Goal: Contribute content: Contribute content

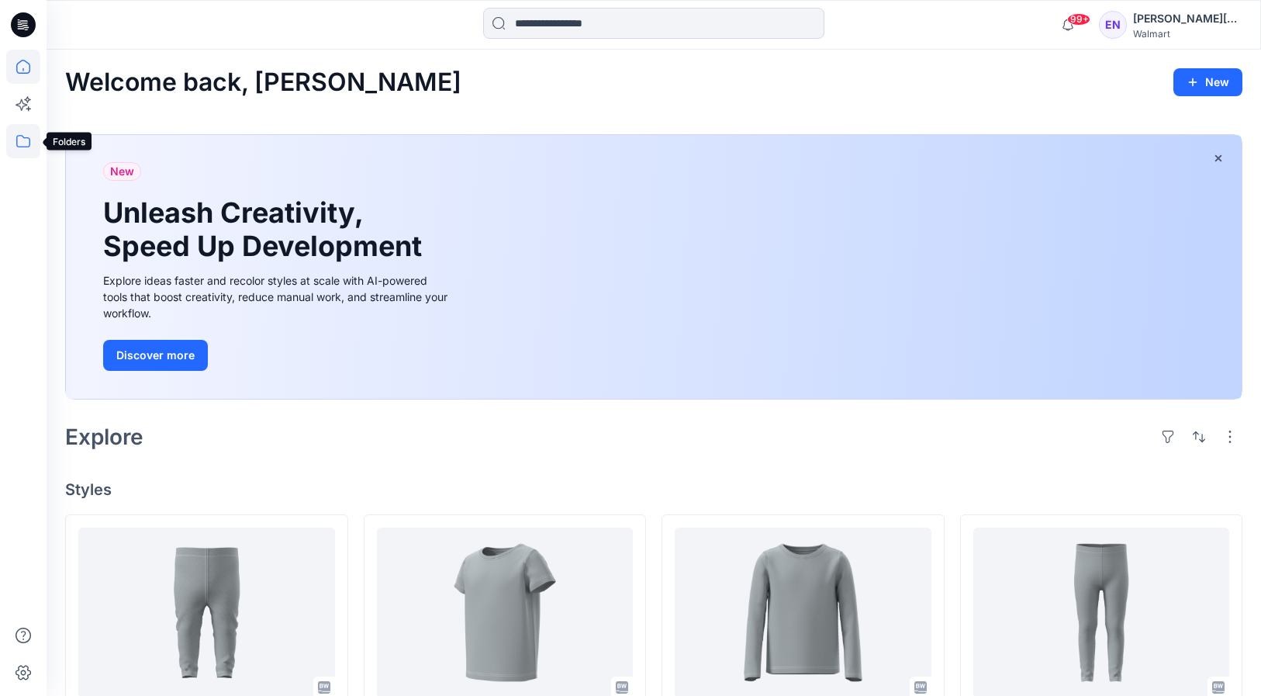
click at [28, 143] on icon at bounding box center [23, 141] width 34 height 34
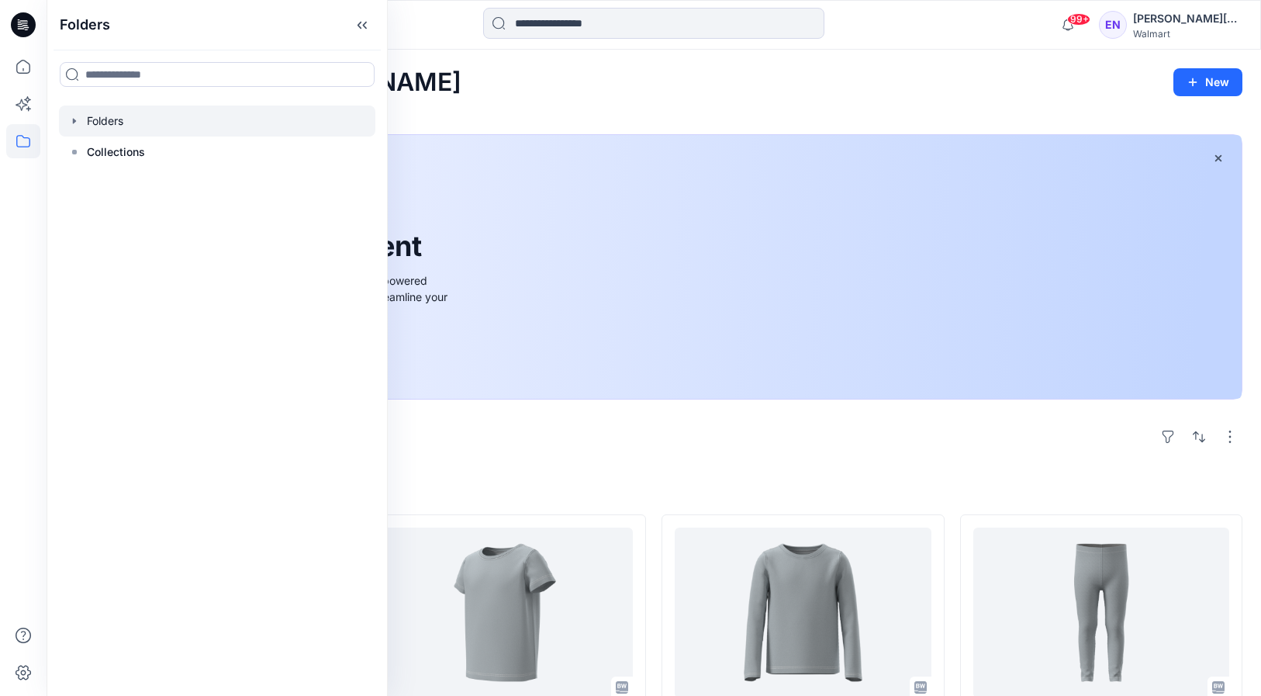
click at [116, 118] on div at bounding box center [217, 120] width 316 height 31
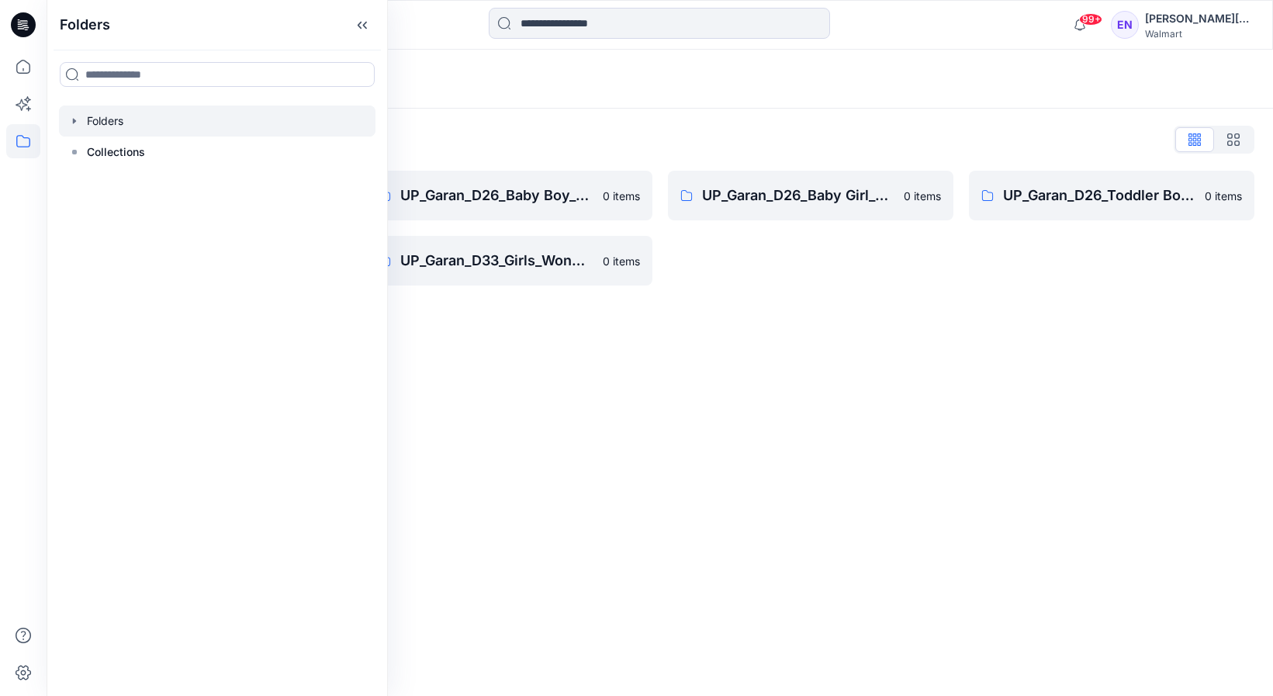
drag, startPoint x: 757, startPoint y: 337, endPoint x: 701, endPoint y: 298, distance: 68.0
click at [757, 334] on div "Folders Folders List UP_Garan Littles 0 items UP_Garan_D26_Toddler Girl_Wonder_…" at bounding box center [660, 373] width 1226 height 646
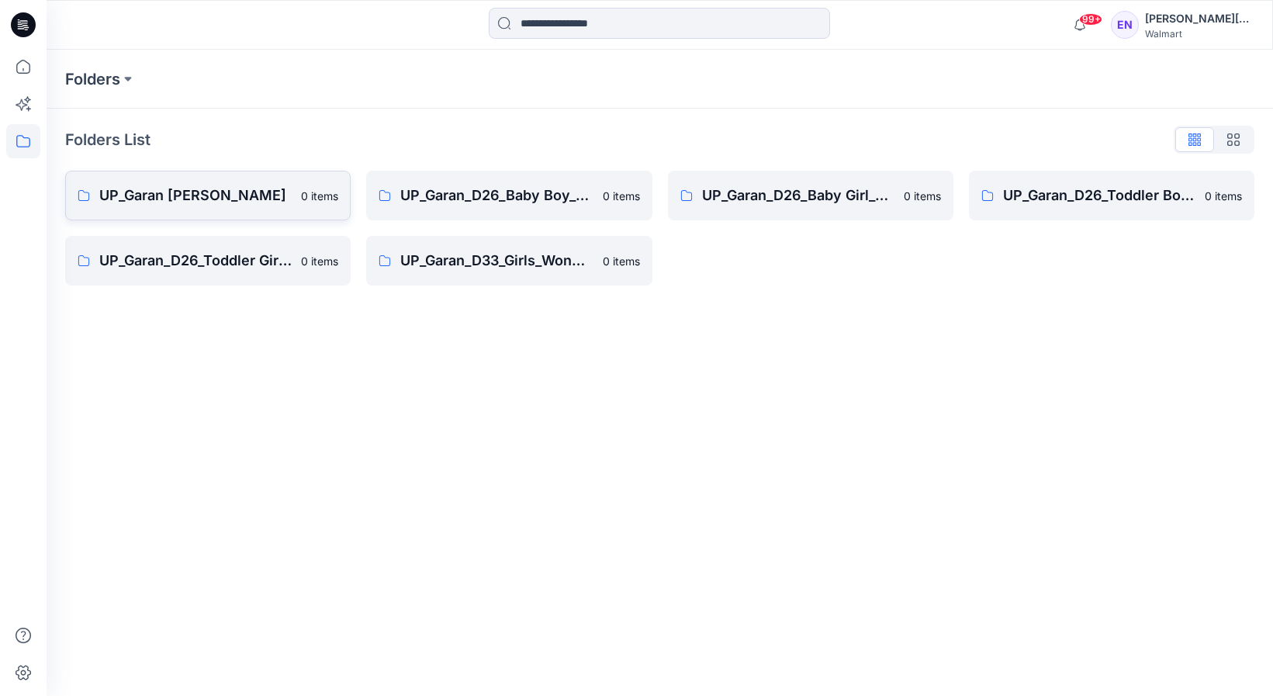
click at [268, 186] on p "UP_Garan [PERSON_NAME]" at bounding box center [195, 196] width 192 height 22
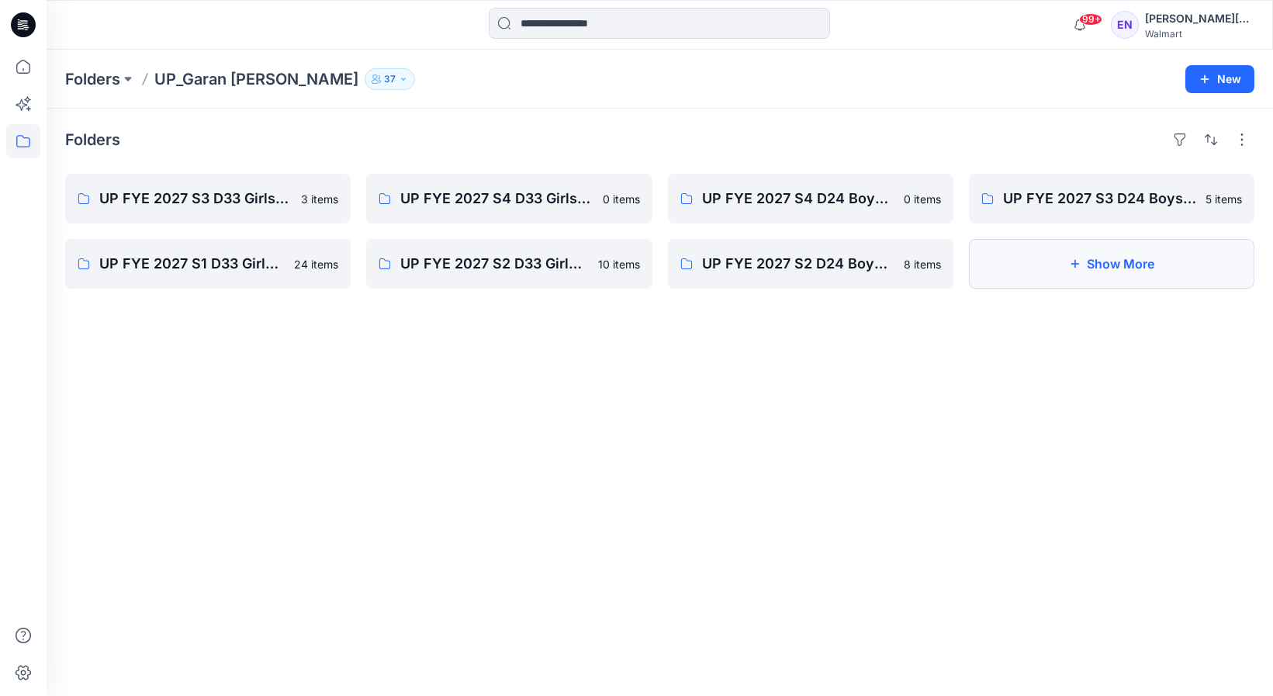
click at [1105, 271] on button "Show More" at bounding box center [1111, 264] width 285 height 50
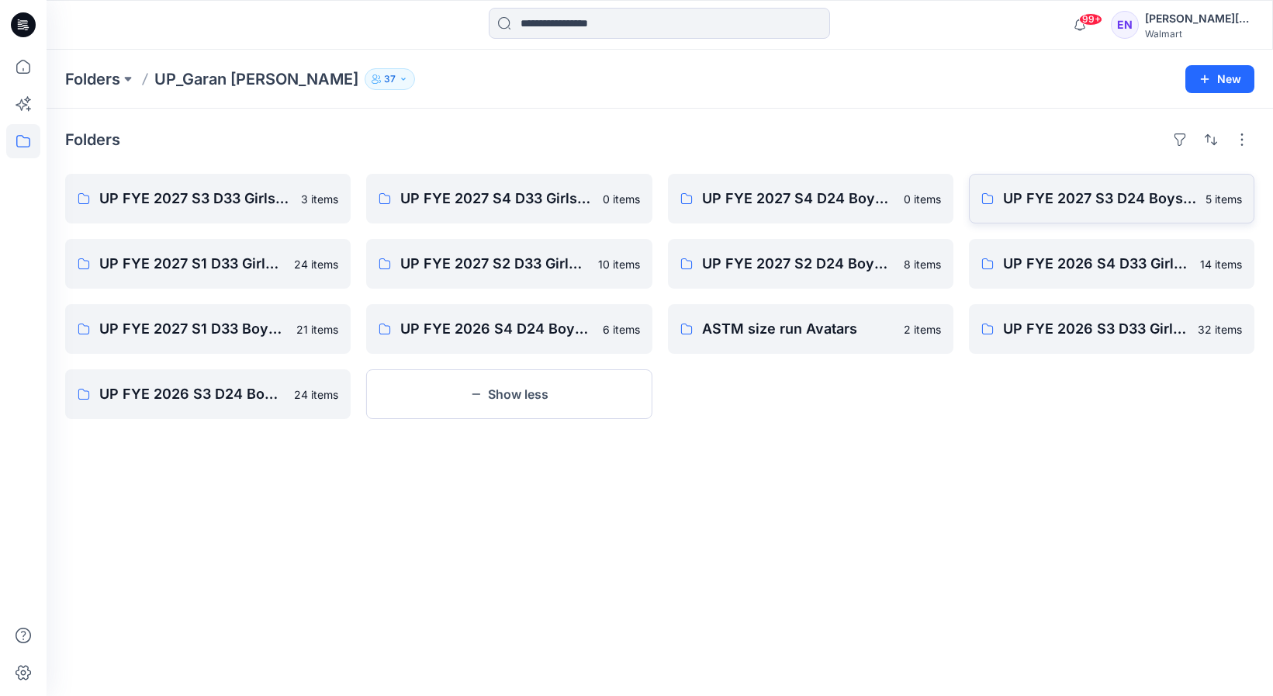
click at [1087, 186] on link "UP FYE 2027 S3 D24 Boys Littles 5 items" at bounding box center [1111, 199] width 285 height 50
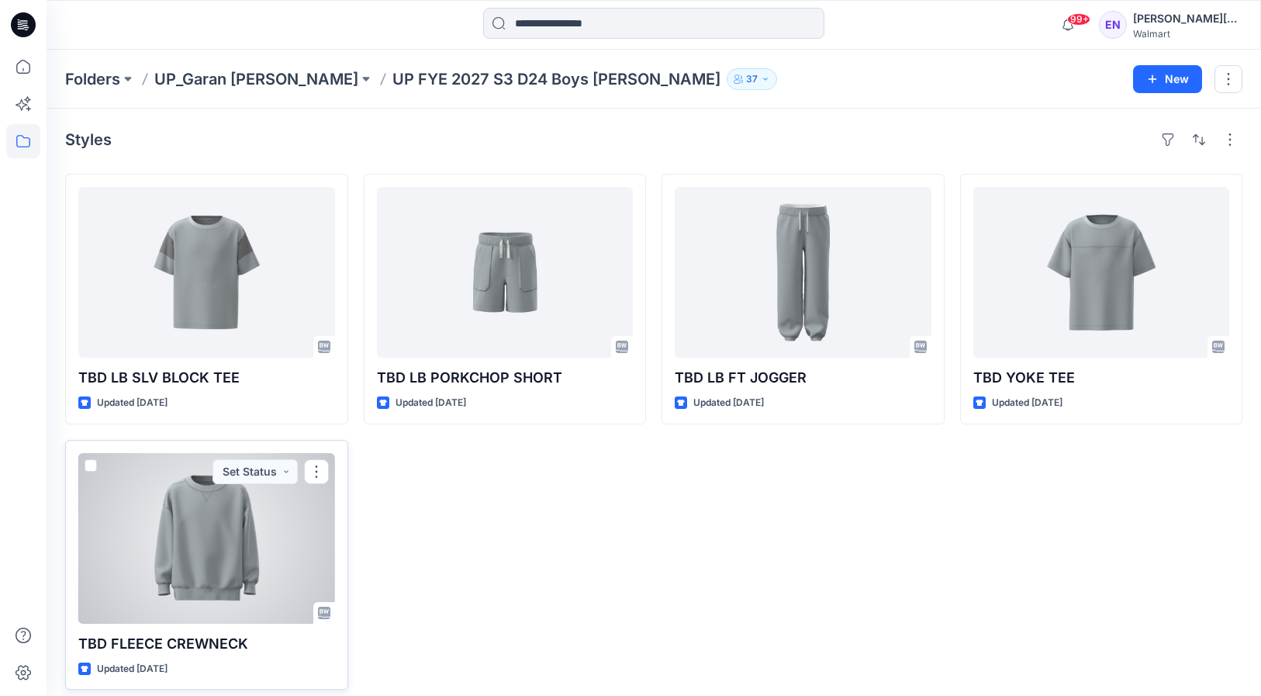
click at [176, 487] on div at bounding box center [206, 538] width 257 height 171
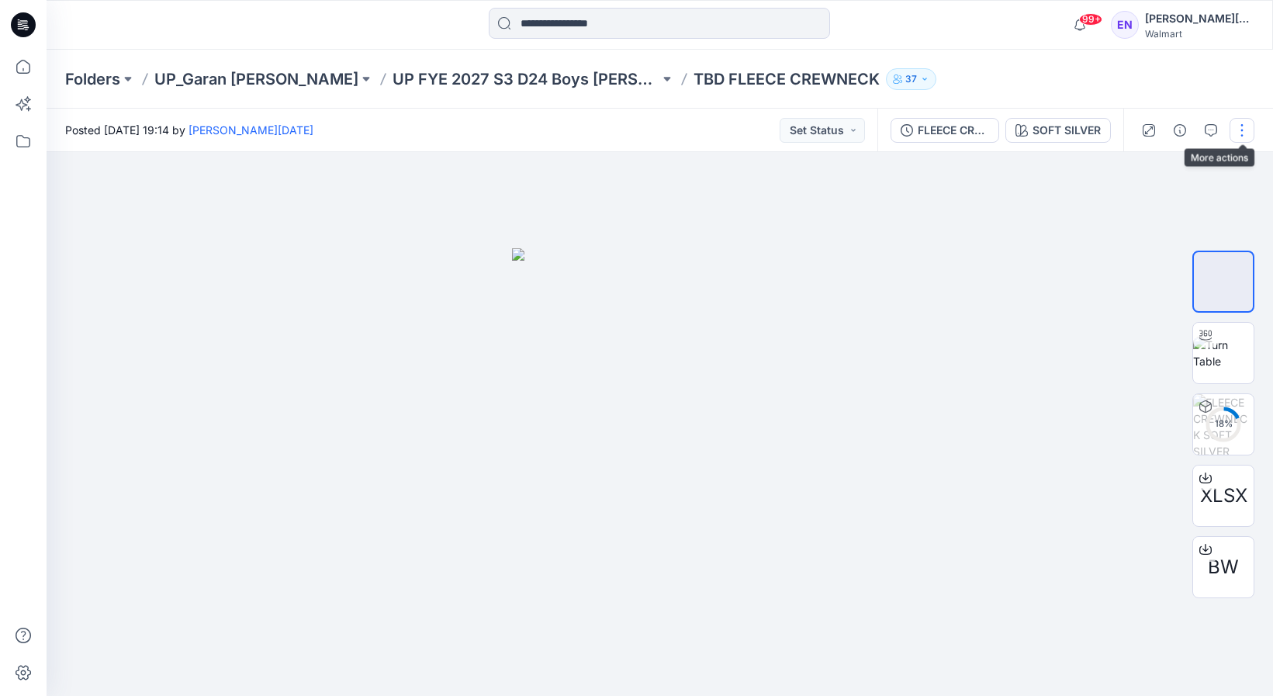
click at [1246, 123] on button "button" at bounding box center [1241, 130] width 25 height 25
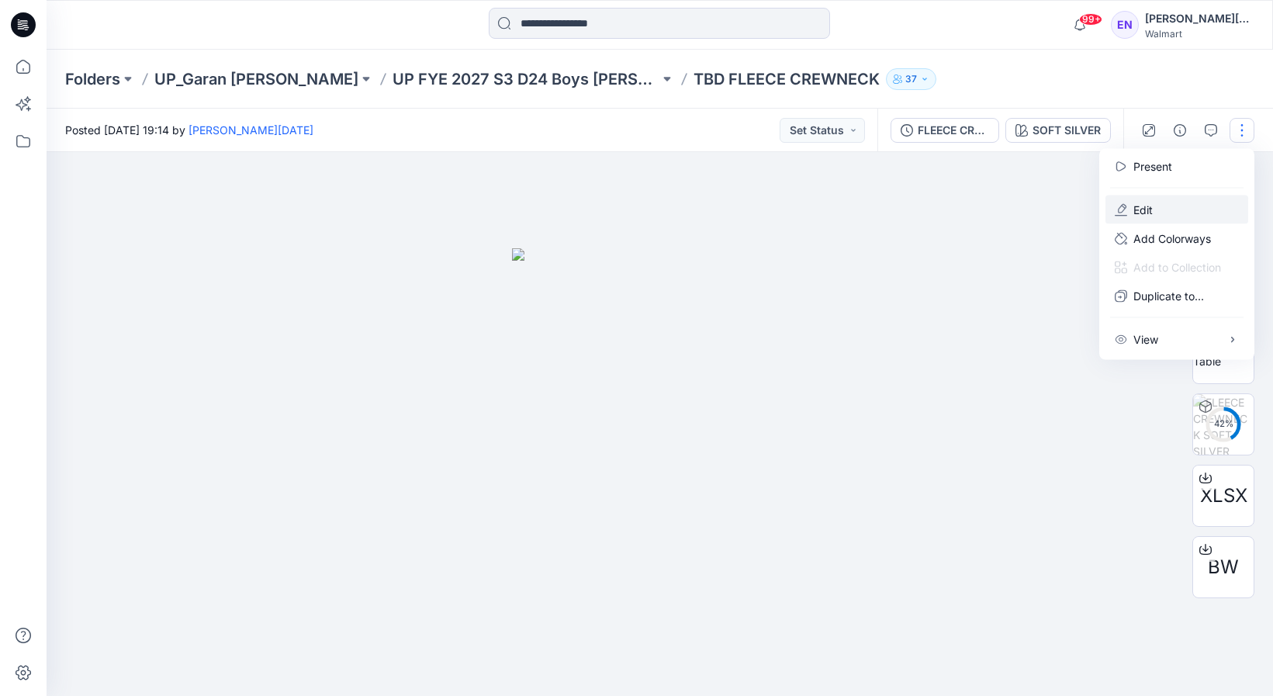
click at [1146, 207] on p "Edit" at bounding box center [1142, 210] width 19 height 16
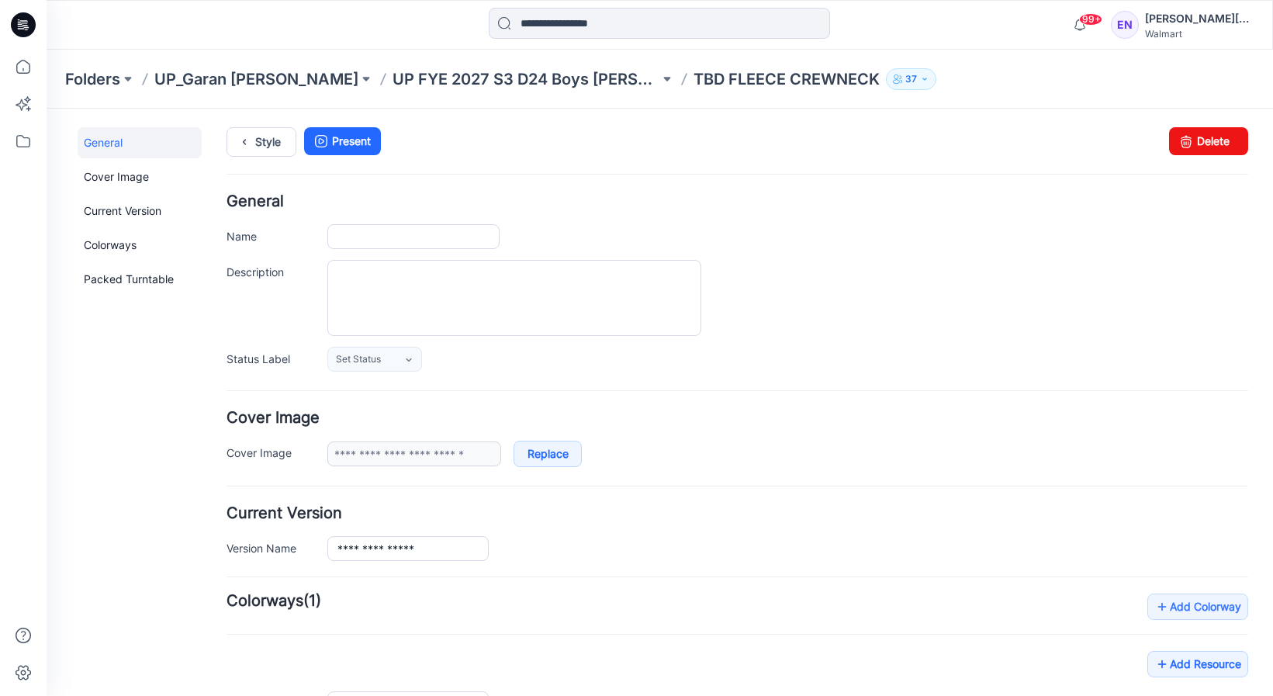
type input "**********"
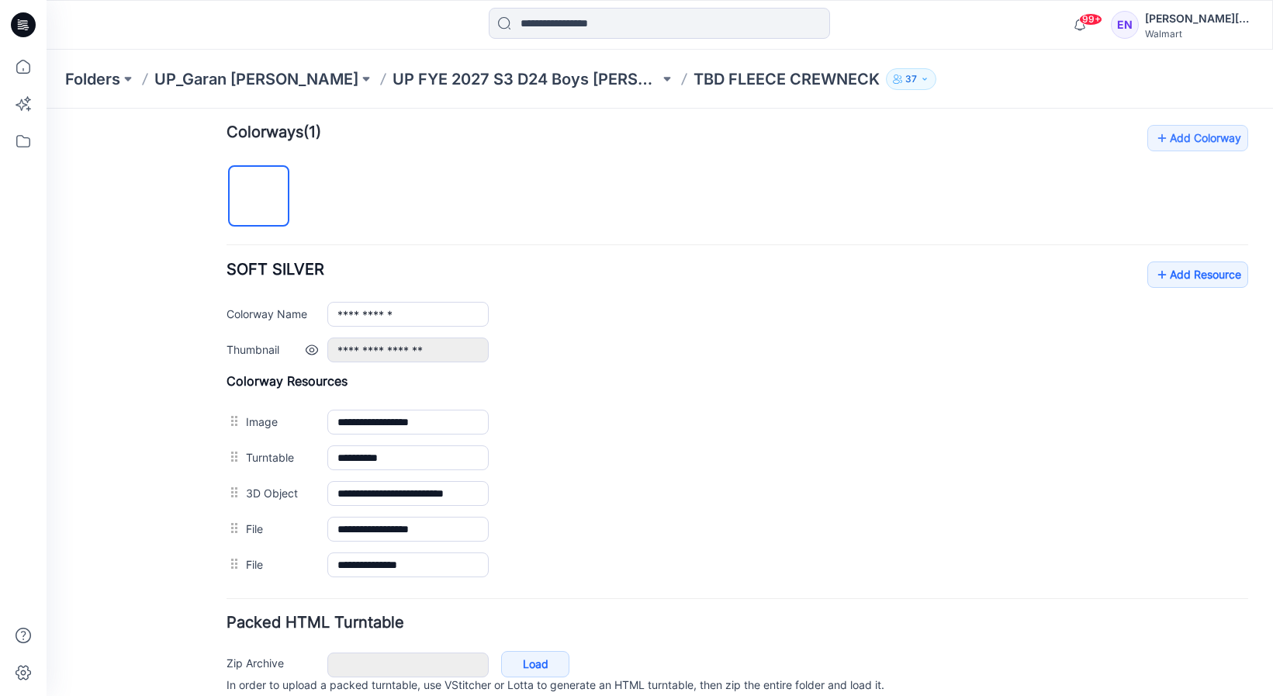
scroll to position [534, 0]
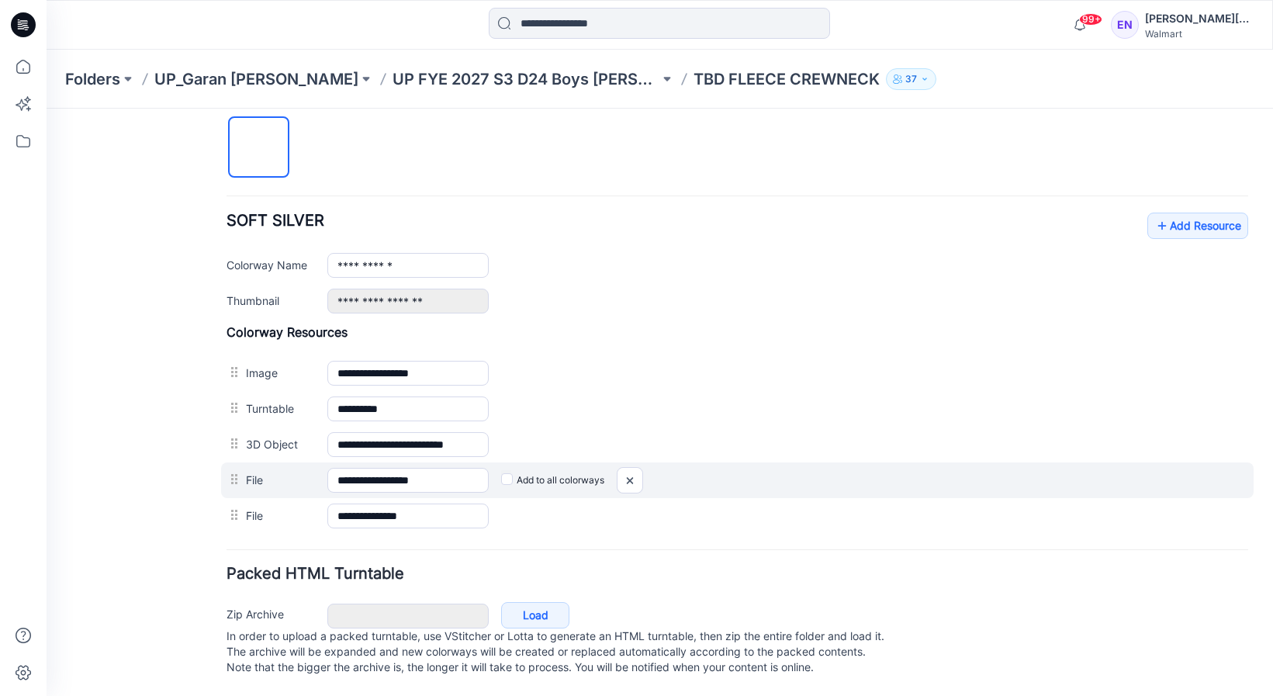
click at [314, 471] on div "**********" at bounding box center [737, 480] width 1032 height 36
click at [252, 471] on label "File" at bounding box center [279, 479] width 66 height 17
click at [327, 468] on input "**********" at bounding box center [407, 480] width 161 height 25
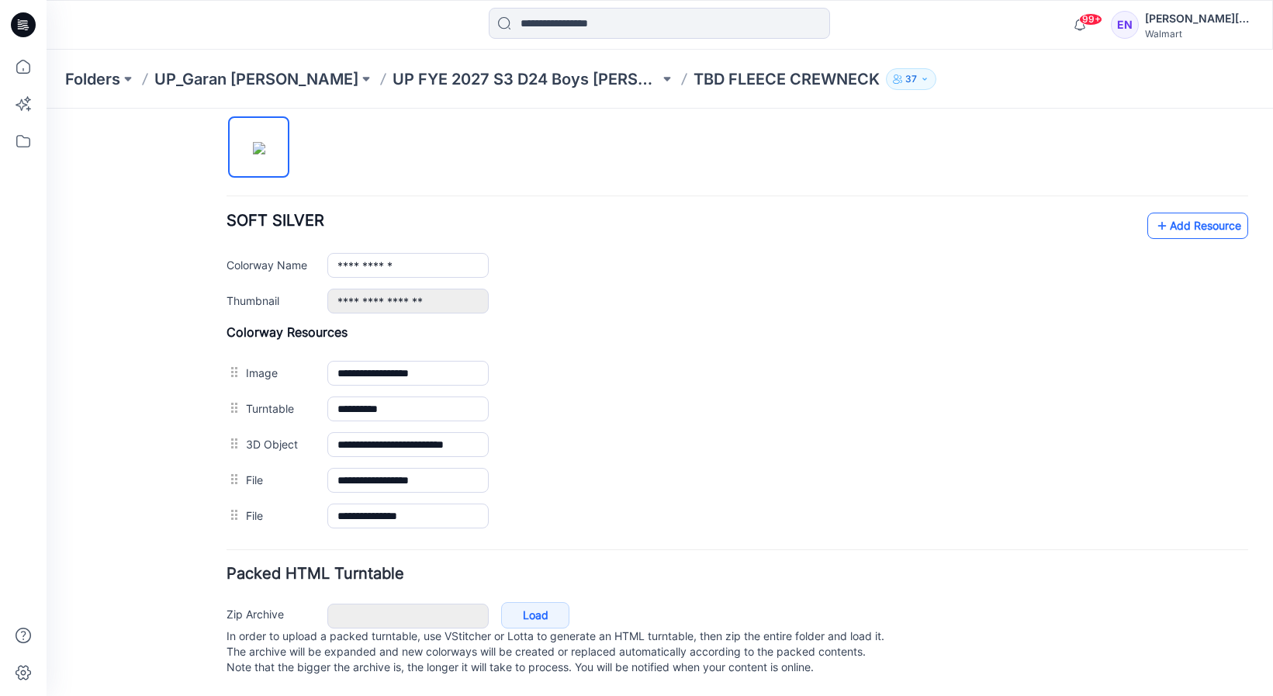
click at [1185, 213] on link "Add Resource" at bounding box center [1197, 226] width 101 height 26
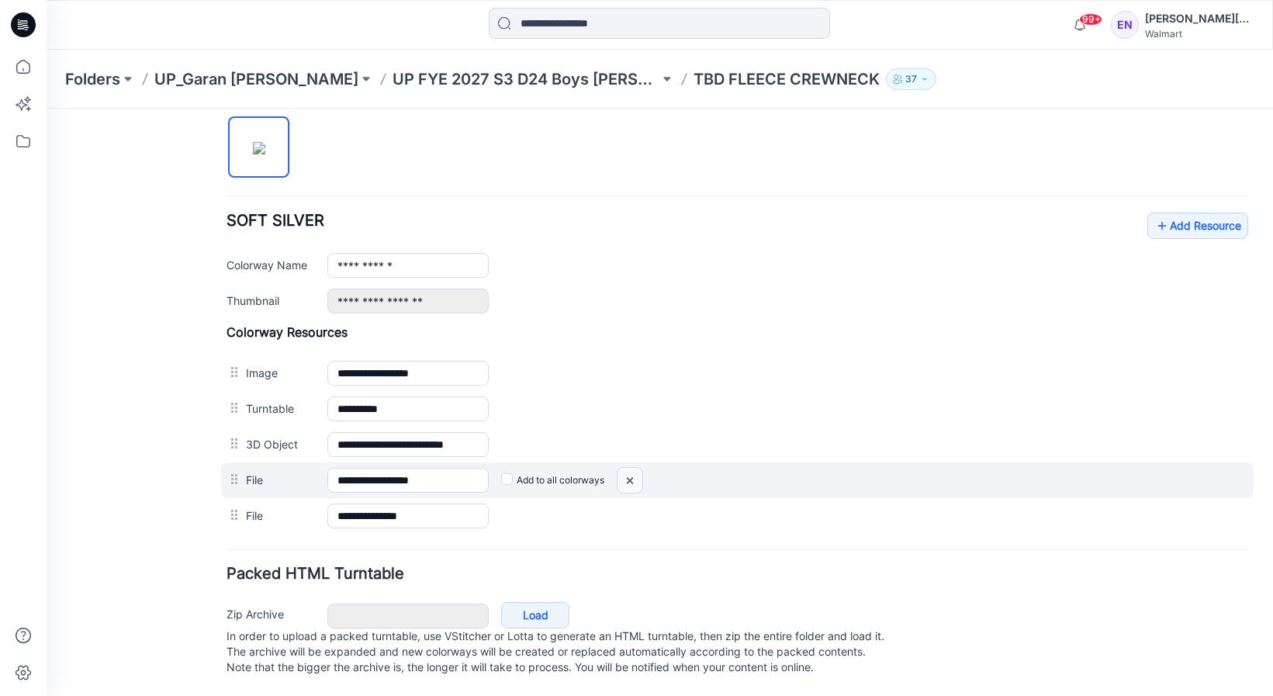
click at [628, 468] on img at bounding box center [629, 481] width 25 height 26
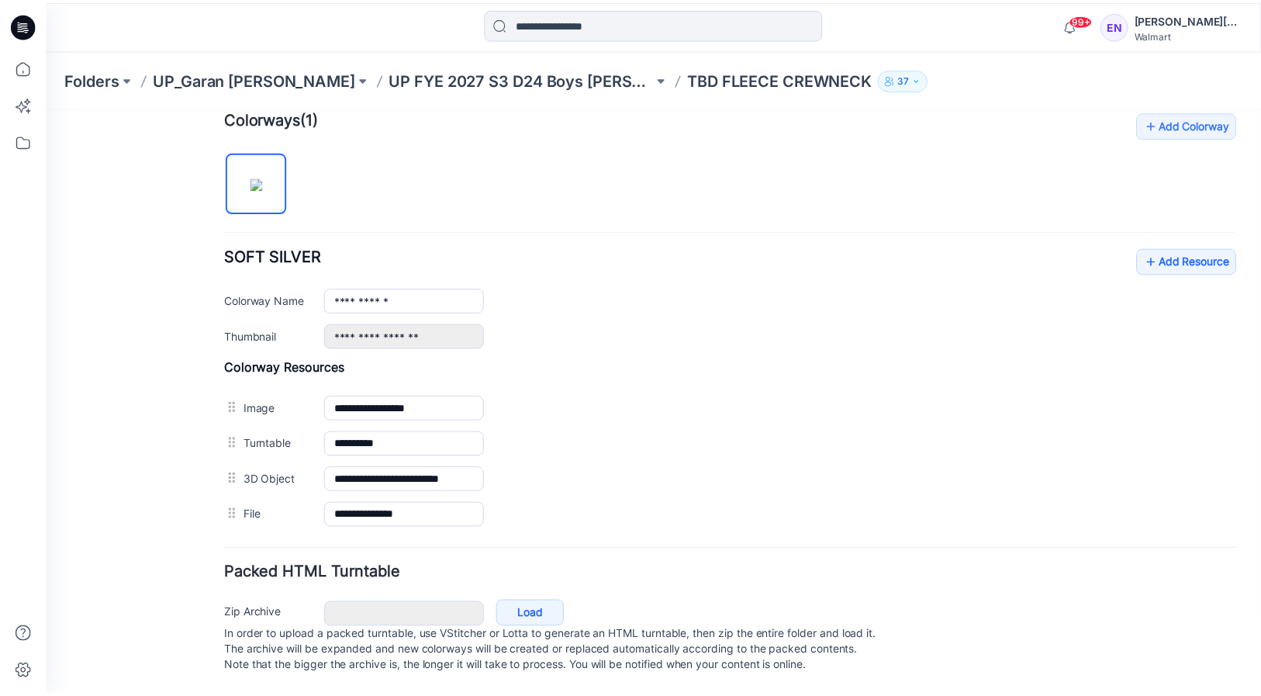
scroll to position [498, 0]
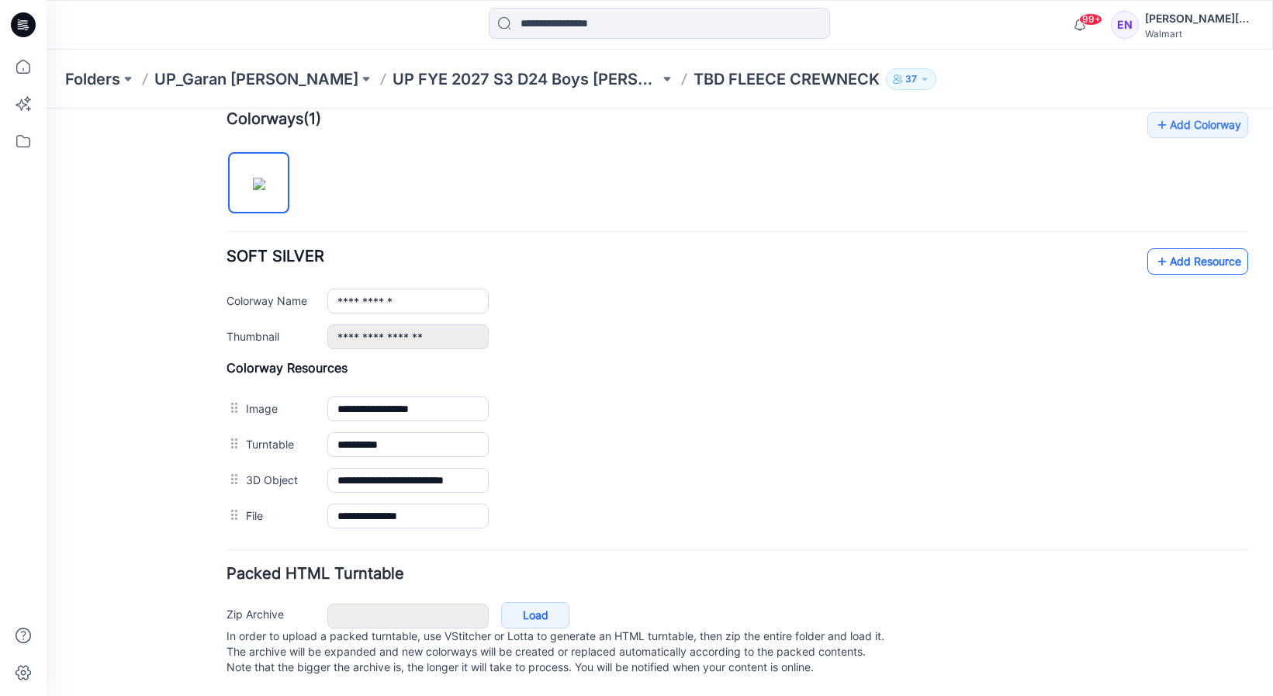
click at [1188, 248] on link "Add Resource" at bounding box center [1197, 261] width 101 height 26
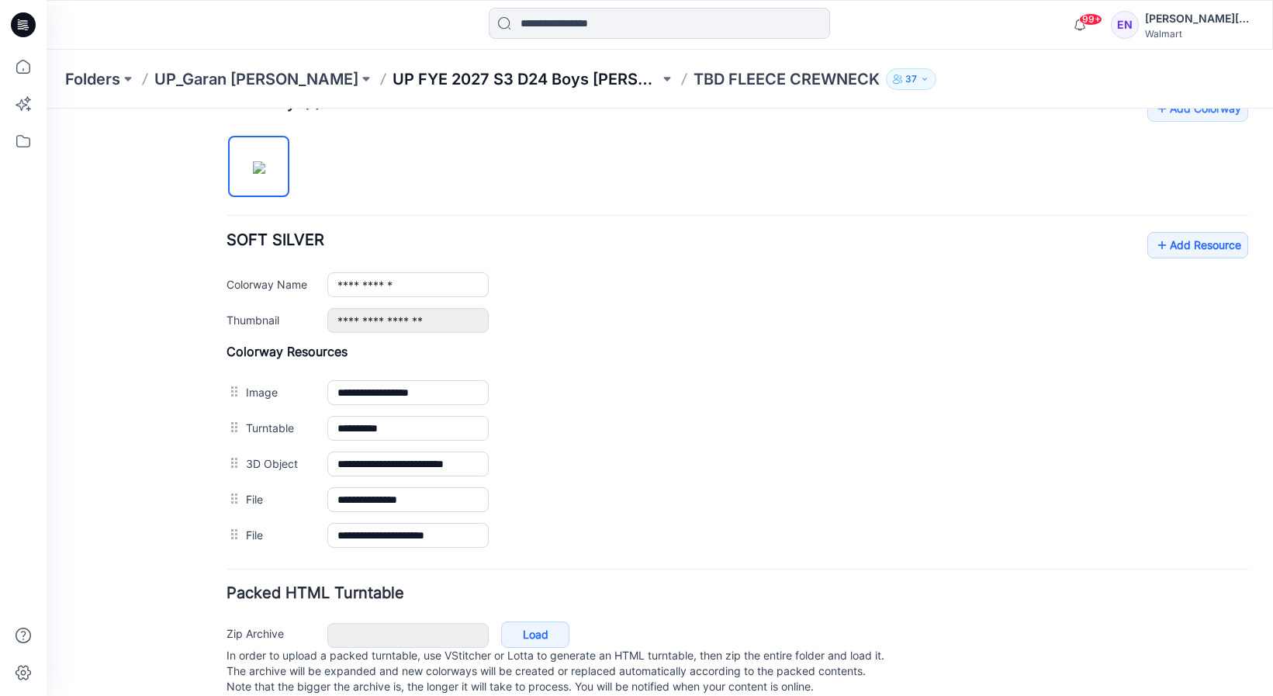
click at [501, 74] on p "UP FYE 2027 S3 D24 Boys [PERSON_NAME]" at bounding box center [525, 79] width 267 height 22
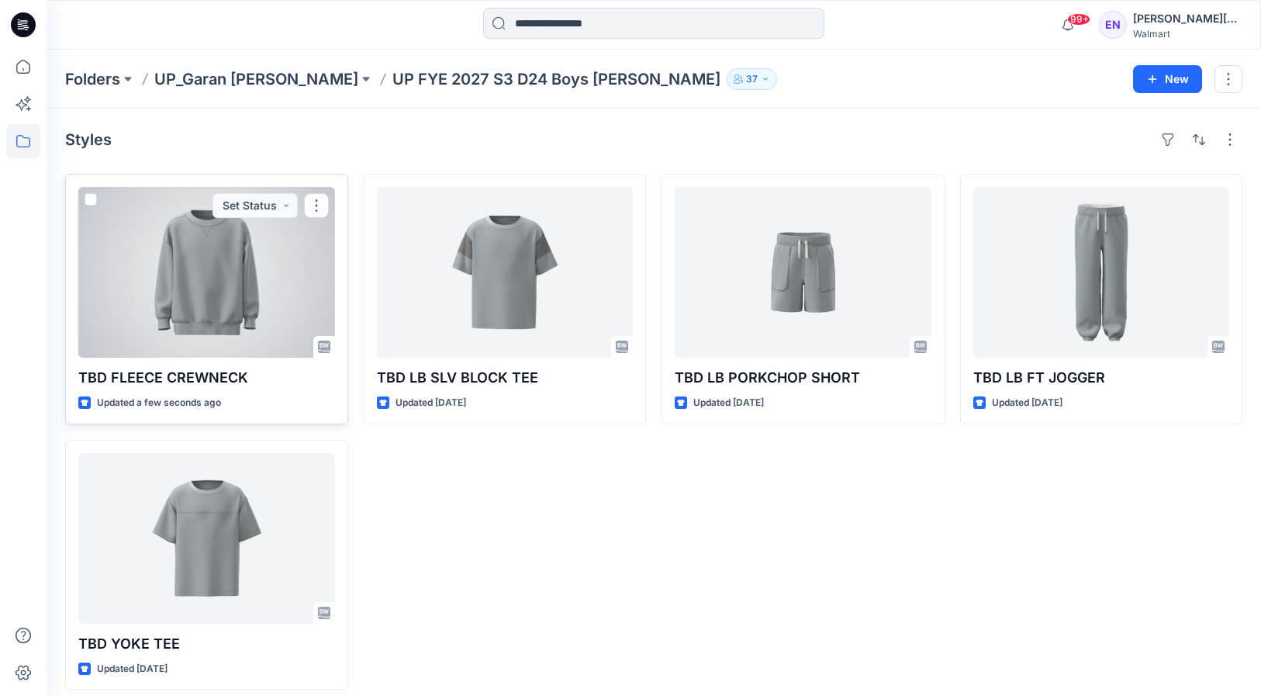
click at [239, 302] on div at bounding box center [206, 272] width 257 height 171
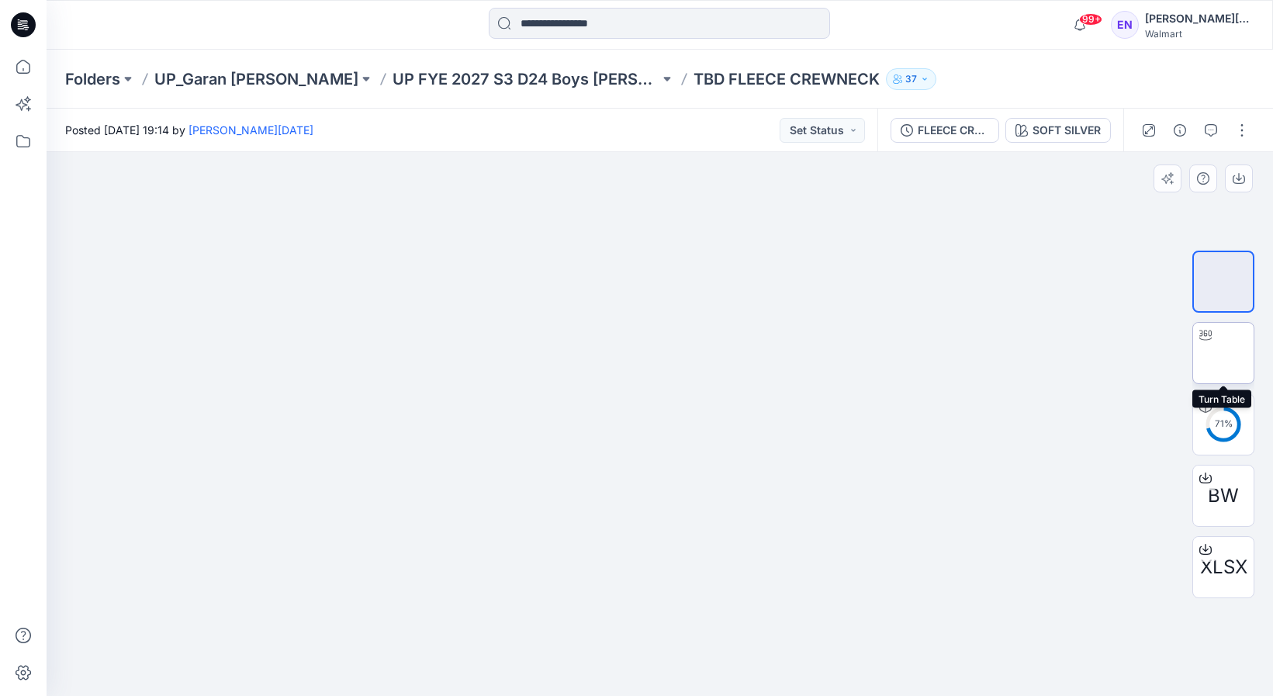
click at [1223, 353] on img at bounding box center [1223, 353] width 0 height 0
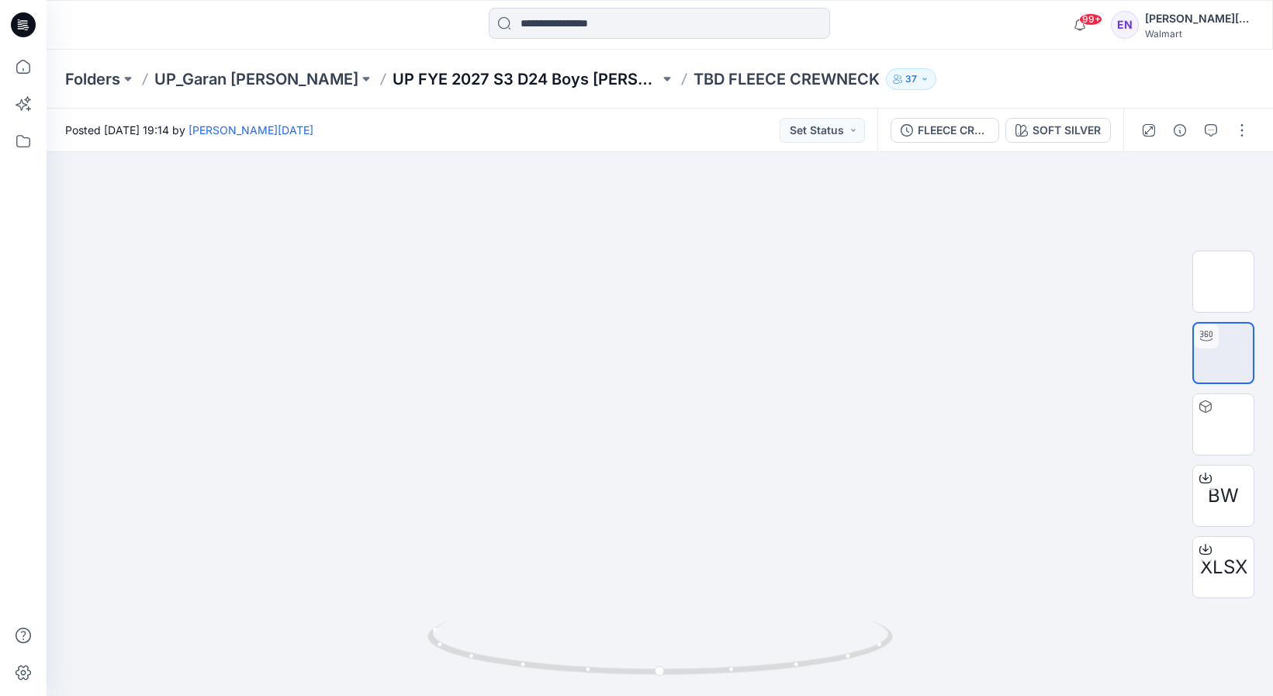
click at [416, 82] on p "UP FYE 2027 S3 D24 Boys [PERSON_NAME]" at bounding box center [525, 79] width 267 height 22
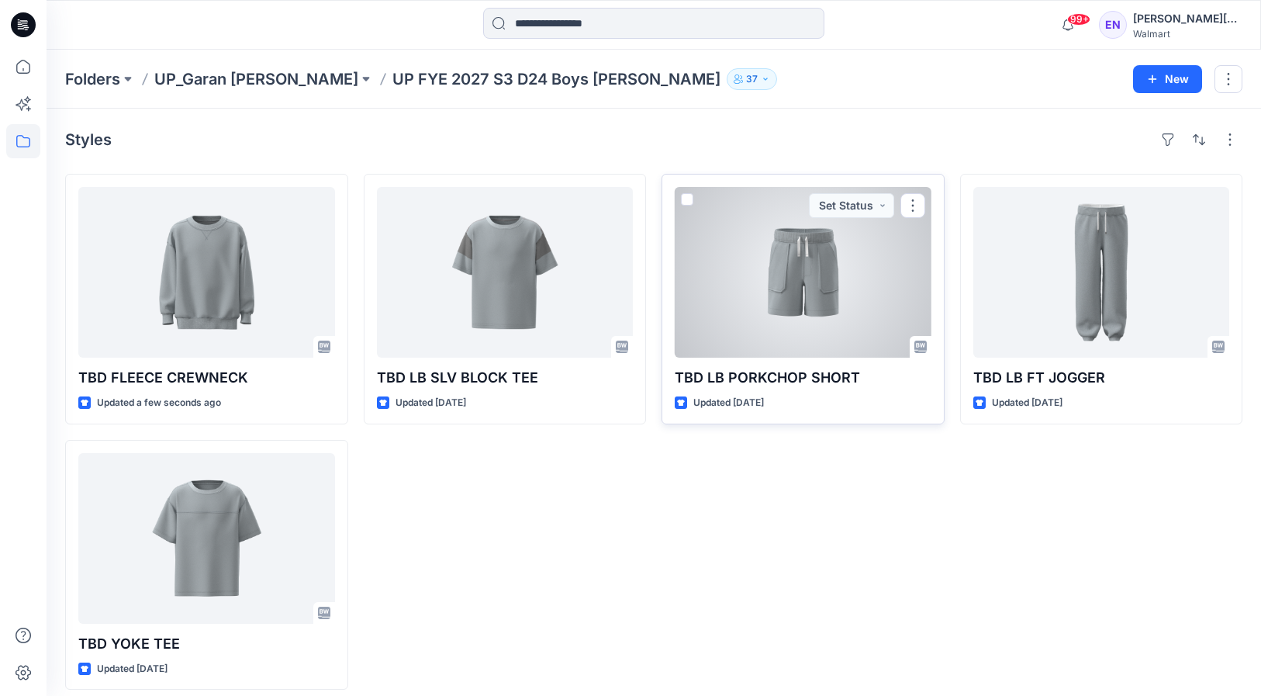
click at [805, 289] on div at bounding box center [803, 272] width 257 height 171
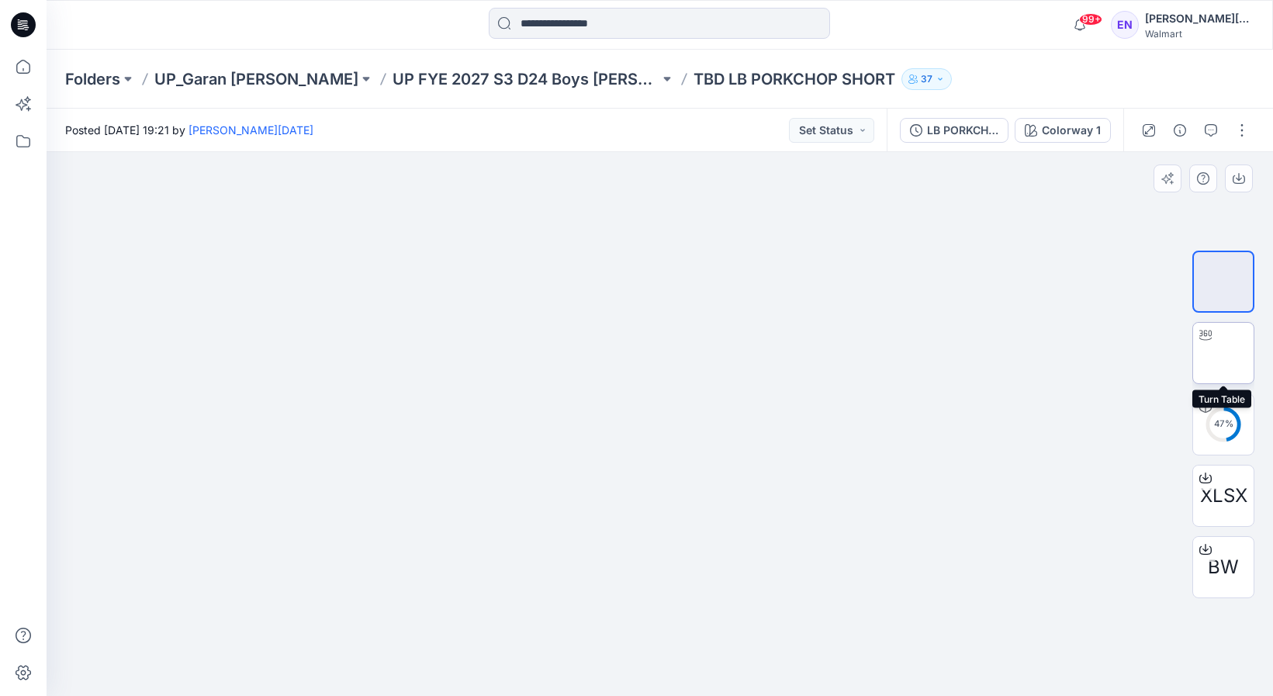
click at [1223, 353] on img at bounding box center [1223, 353] width 0 height 0
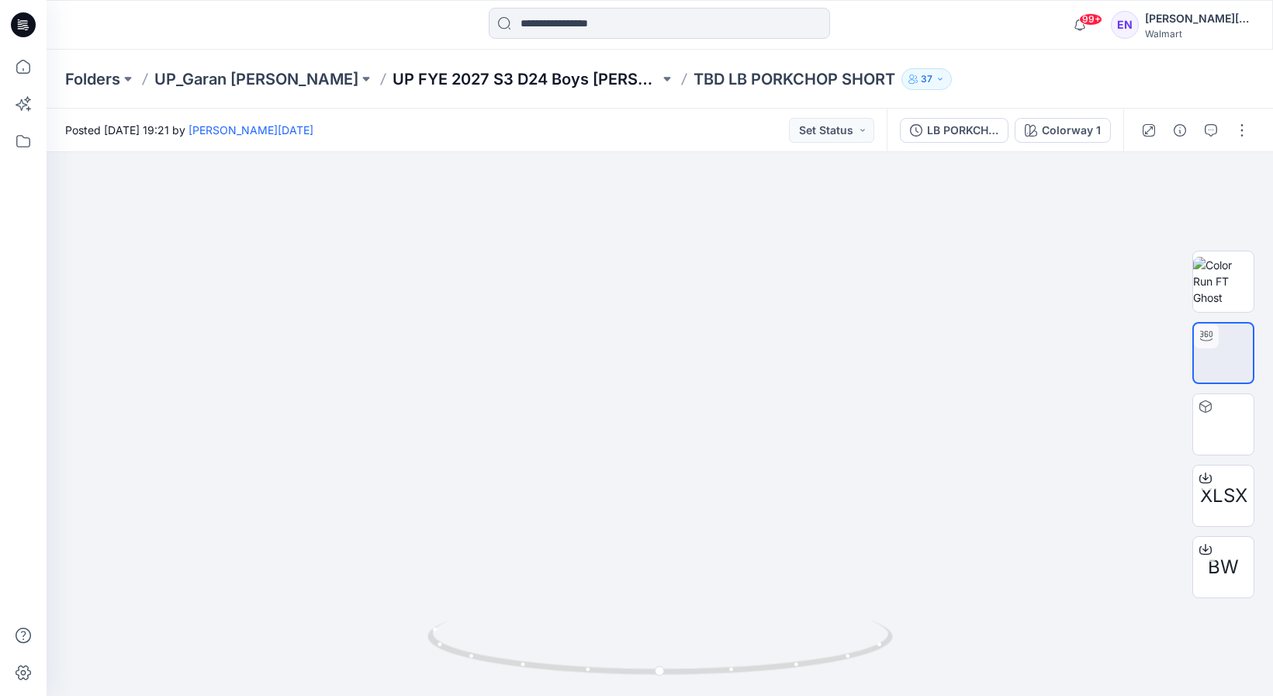
click at [392, 78] on p "UP FYE 2027 S3 D24 Boys [PERSON_NAME]" at bounding box center [525, 79] width 267 height 22
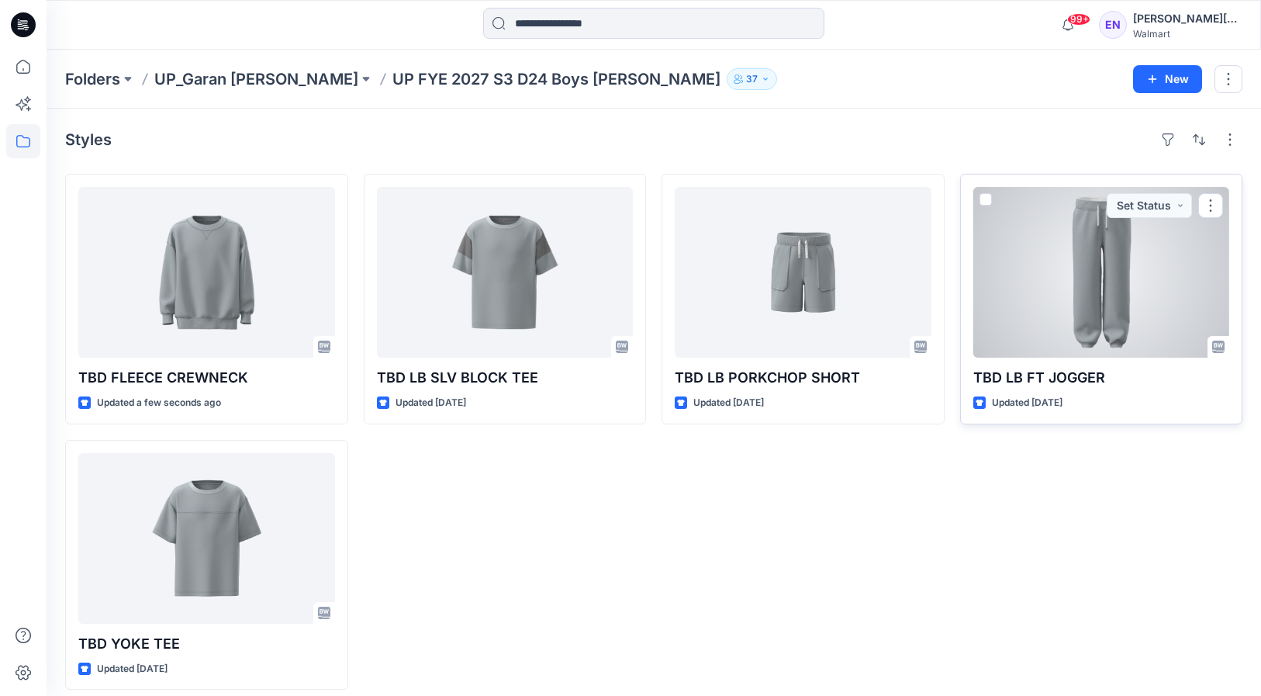
click at [1104, 322] on div at bounding box center [1101, 272] width 257 height 171
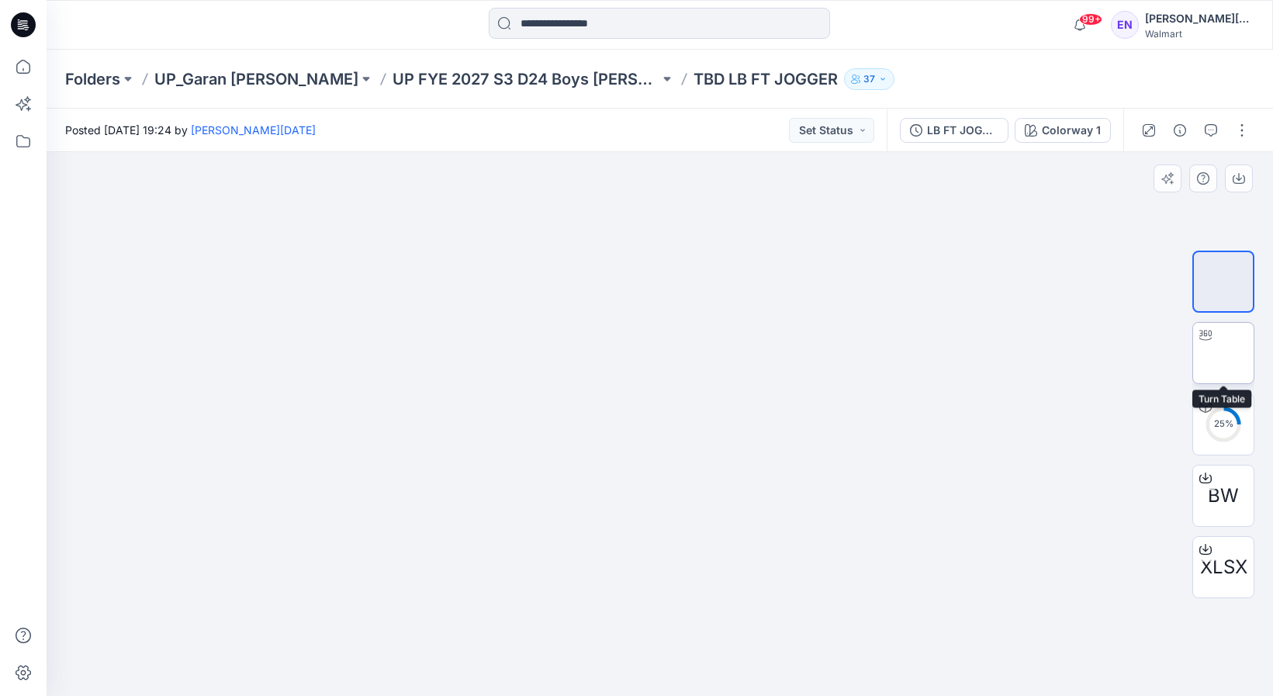
click at [1223, 353] on img at bounding box center [1223, 353] width 0 height 0
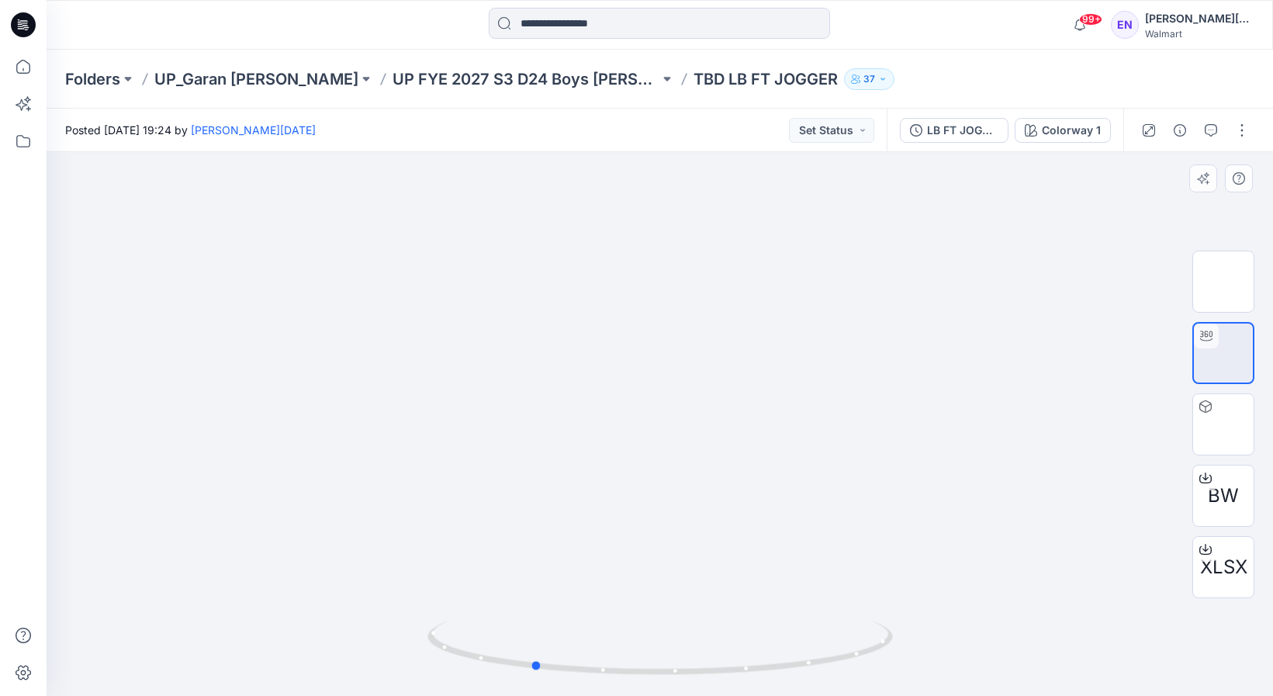
drag, startPoint x: 660, startPoint y: 671, endPoint x: 1006, endPoint y: 584, distance: 356.7
click at [1007, 585] on div at bounding box center [660, 424] width 1226 height 544
click at [372, 91] on div "Folders UP_Garan Littles UP FYE 2027 S3 D24 Boys Littles TBD LB FT JOGGER 37" at bounding box center [660, 79] width 1226 height 59
click at [259, 81] on p "UP_Garan [PERSON_NAME]" at bounding box center [256, 79] width 204 height 22
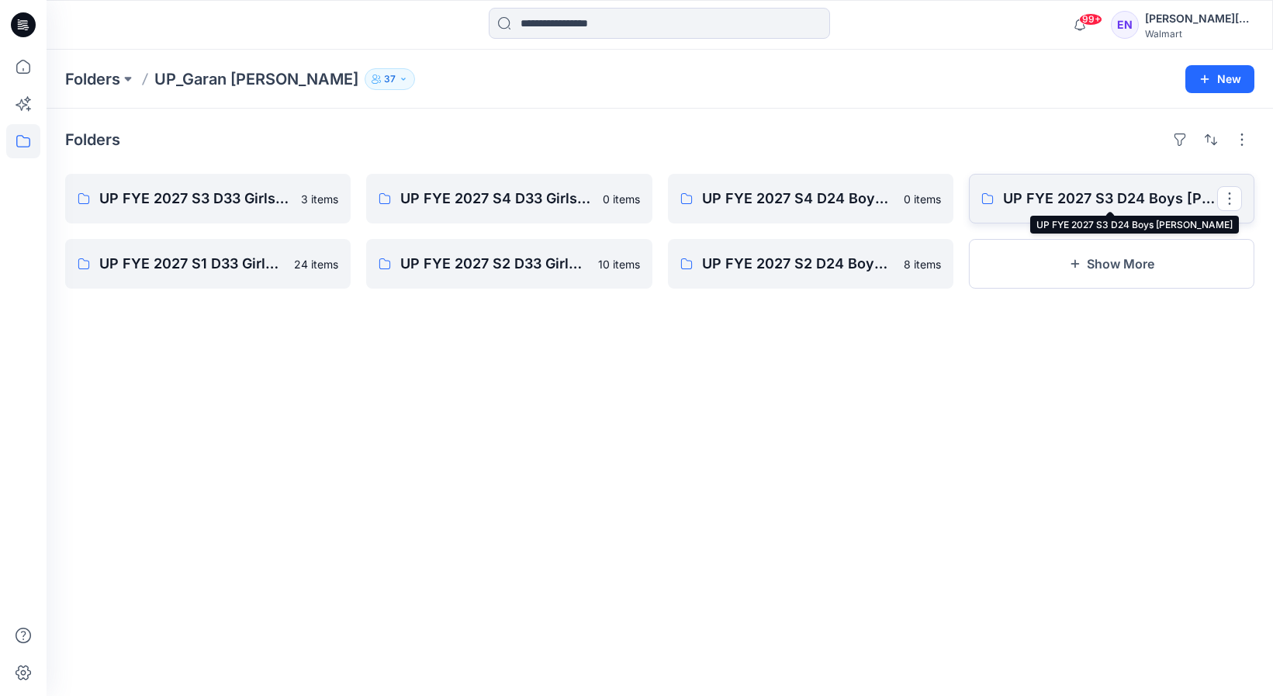
click at [1060, 202] on p "UP FYE 2027 S3 D24 Boys [PERSON_NAME]" at bounding box center [1110, 199] width 214 height 22
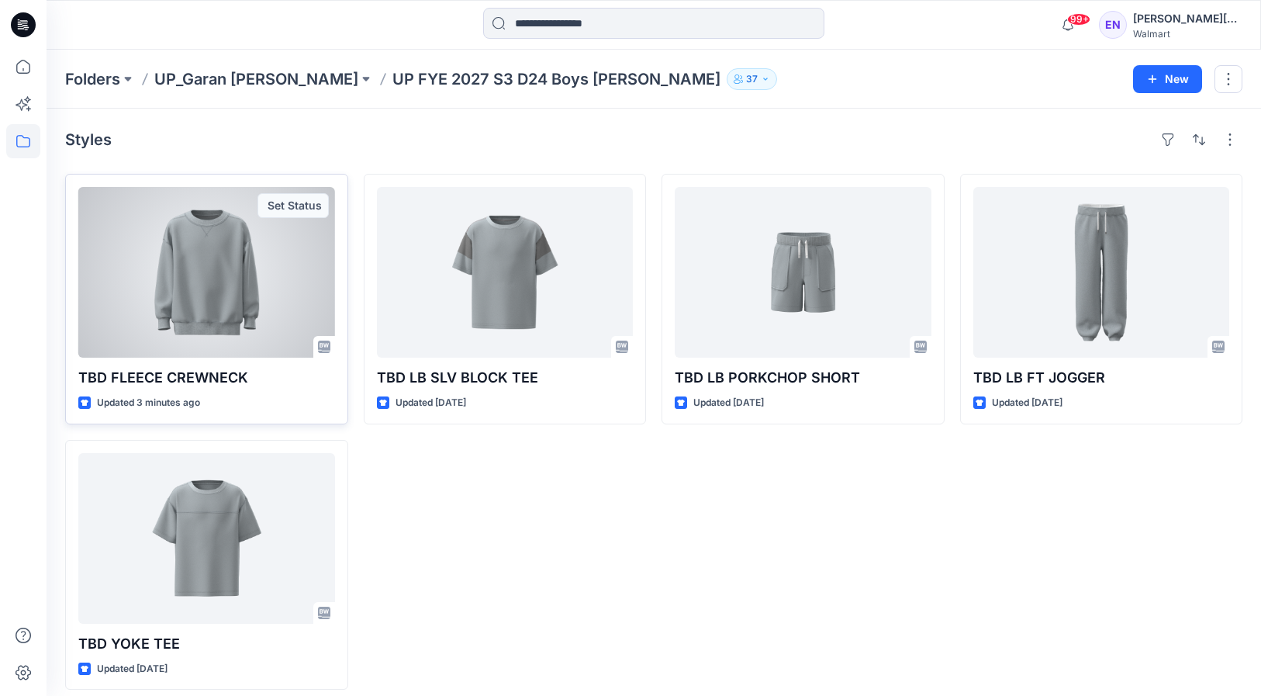
drag, startPoint x: 289, startPoint y: 280, endPoint x: 447, endPoint y: 245, distance: 162.0
click at [289, 279] on div at bounding box center [206, 272] width 257 height 171
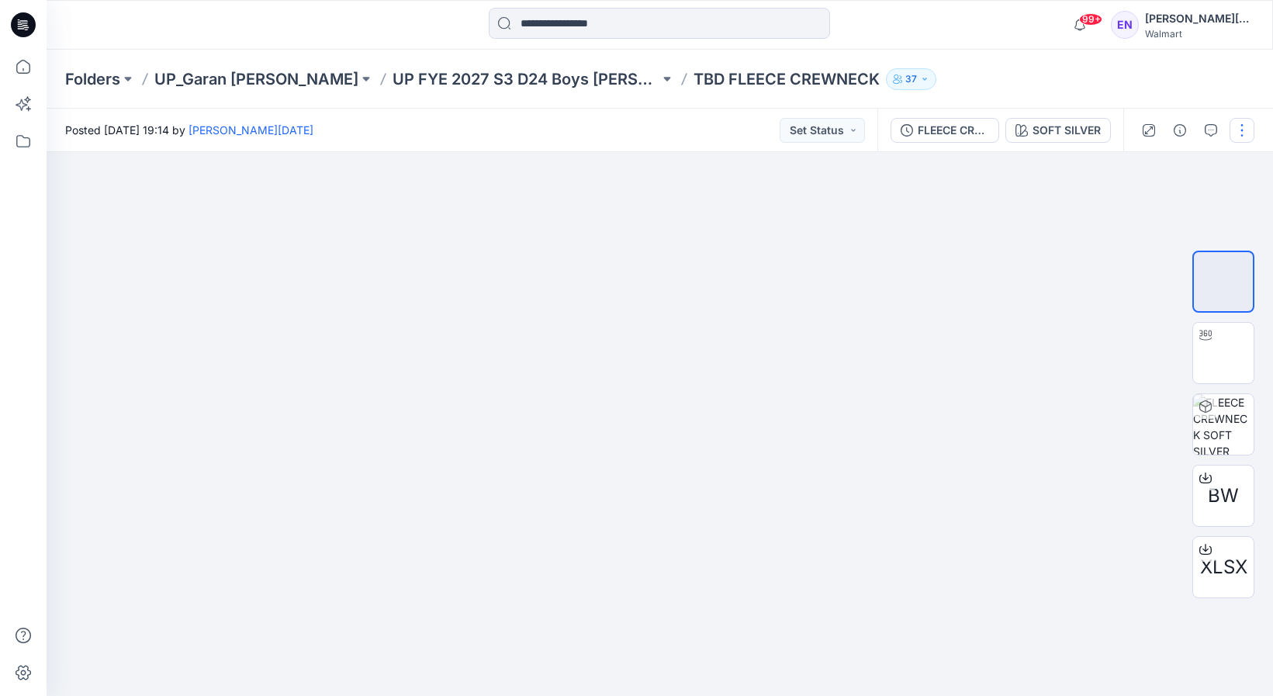
click at [1245, 130] on button "button" at bounding box center [1241, 130] width 25 height 25
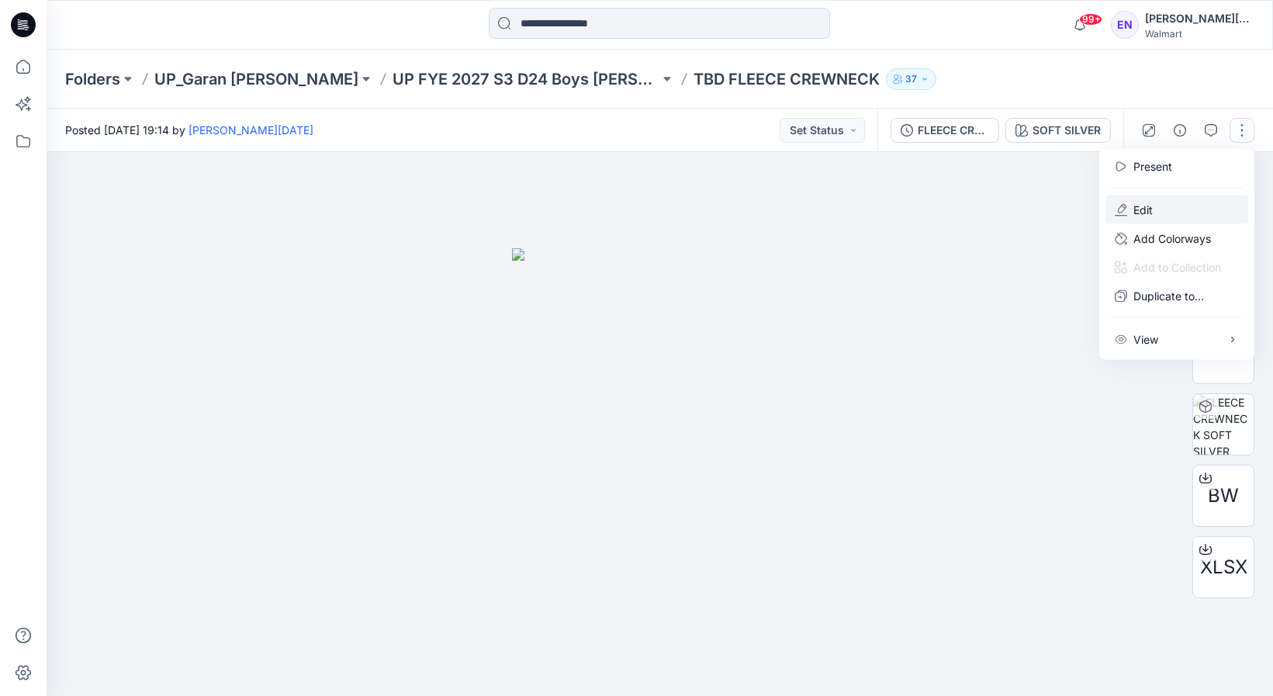
click at [1173, 212] on button "Edit" at bounding box center [1176, 209] width 143 height 29
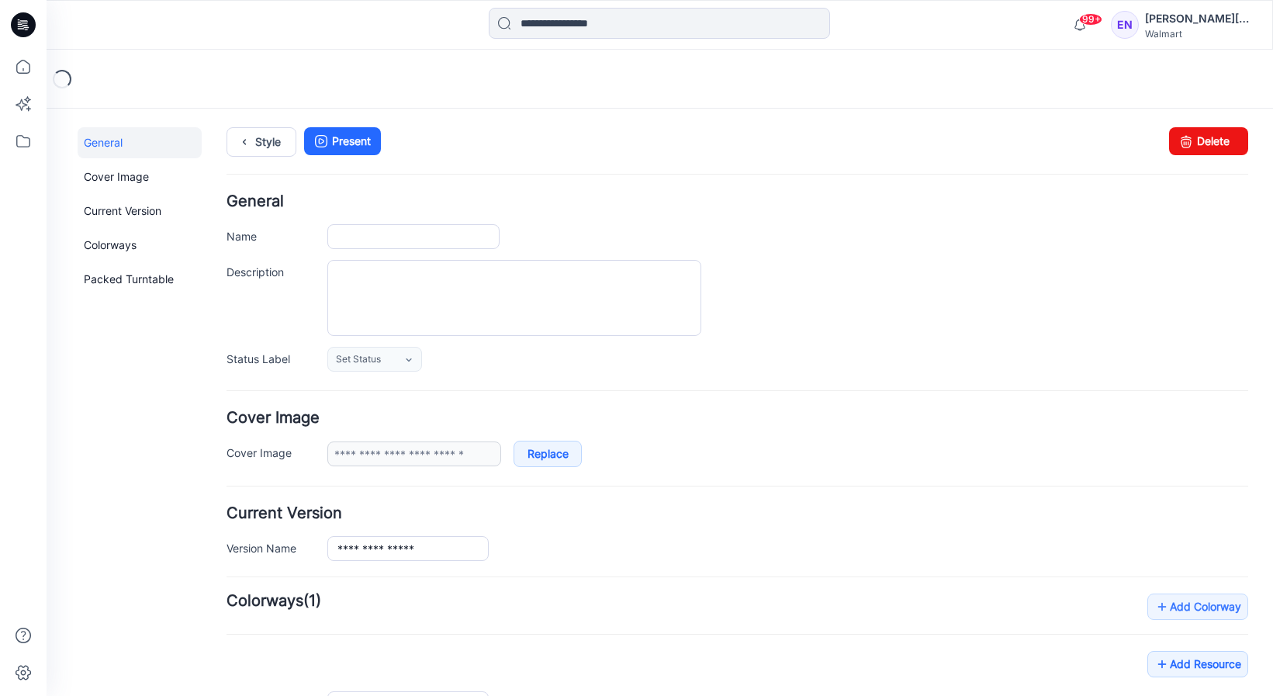
type input "**********"
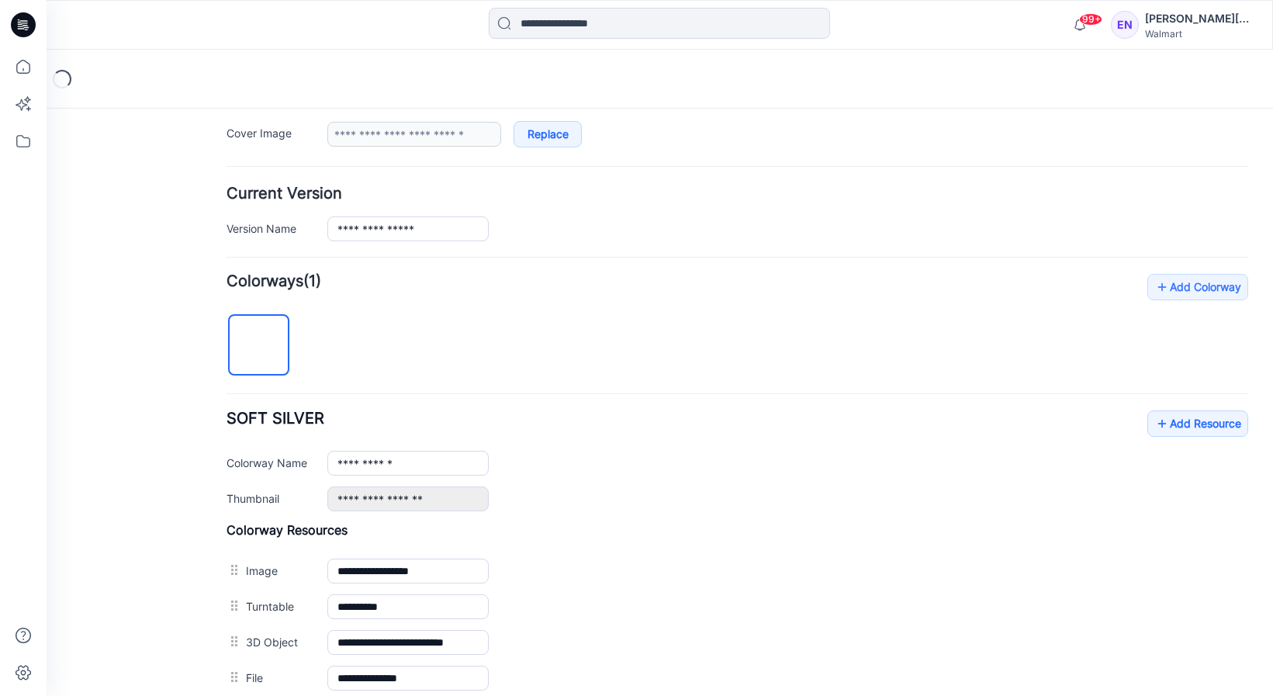
scroll to position [534, 0]
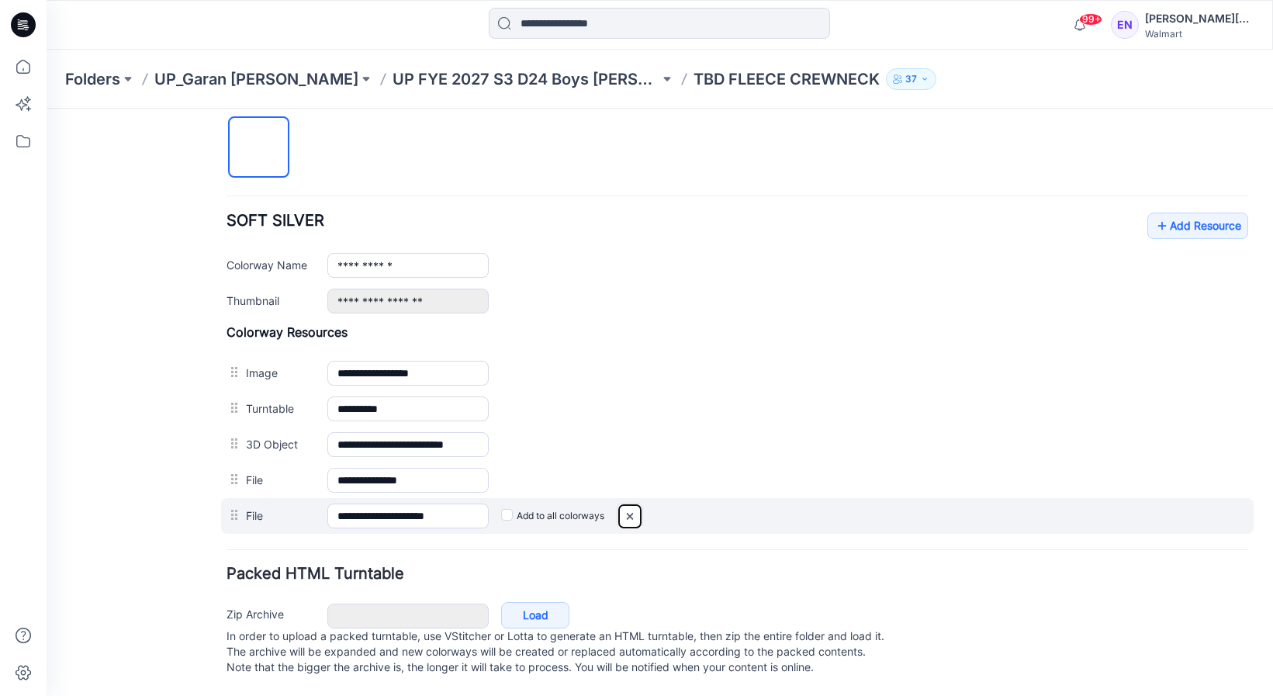
click at [628, 503] on img at bounding box center [629, 516] width 25 height 26
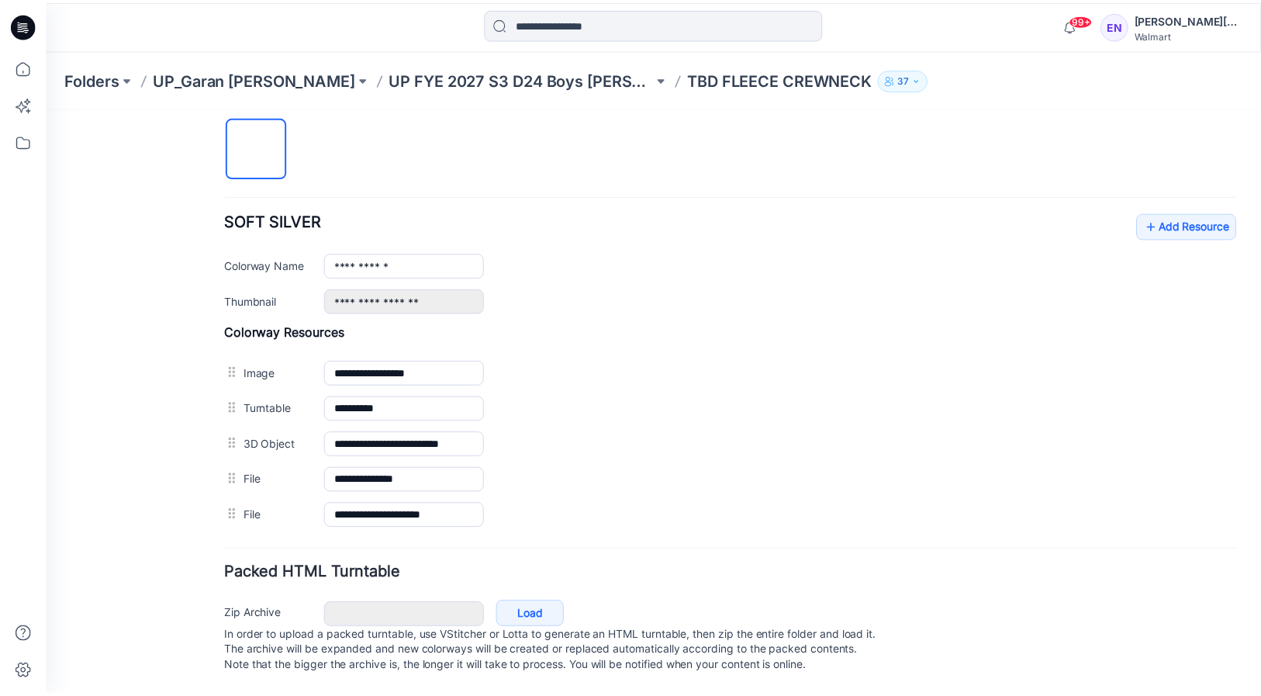
scroll to position [498, 0]
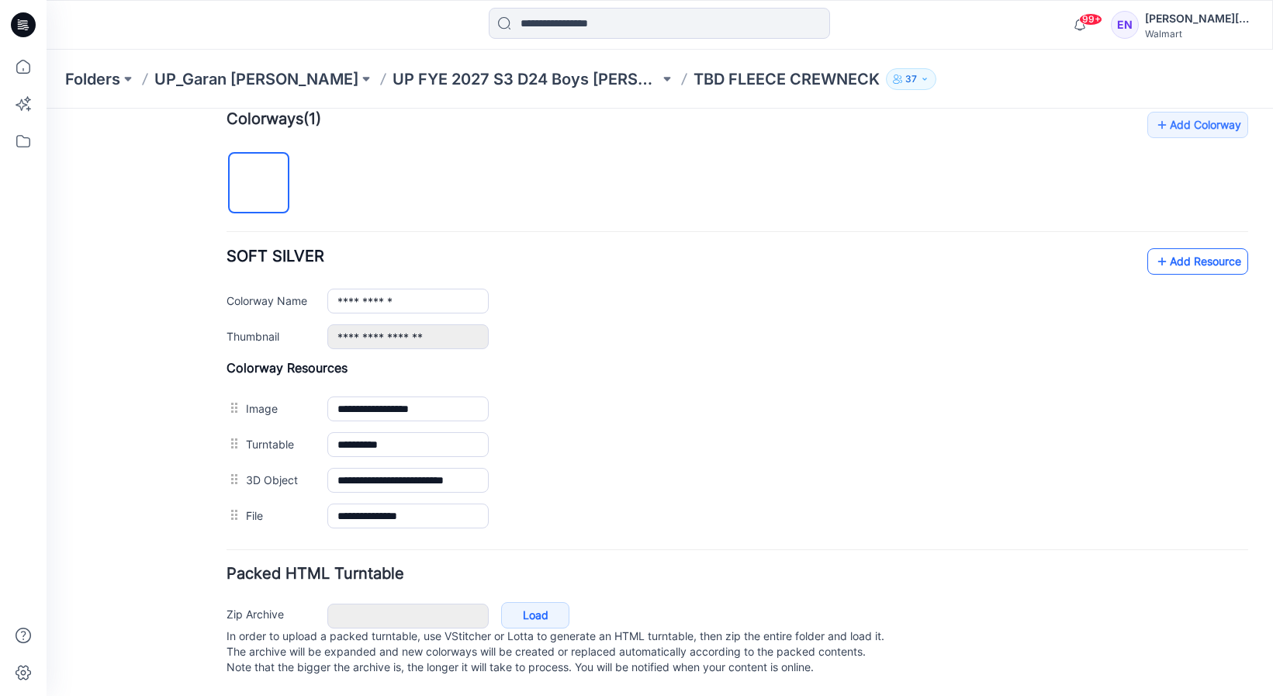
click at [1178, 248] on link "Add Resource" at bounding box center [1197, 261] width 101 height 26
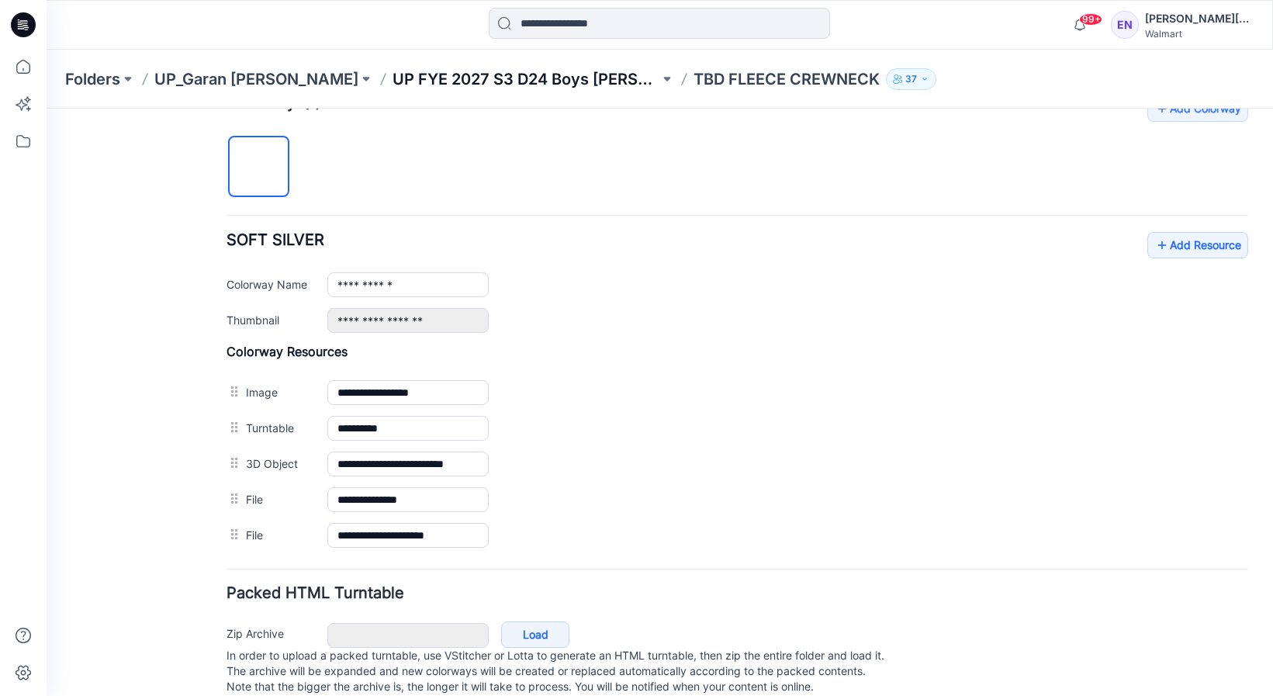
click at [477, 80] on p "UP FYE 2027 S3 D24 Boys [PERSON_NAME]" at bounding box center [525, 79] width 267 height 22
